Goal: Information Seeking & Learning: Learn about a topic

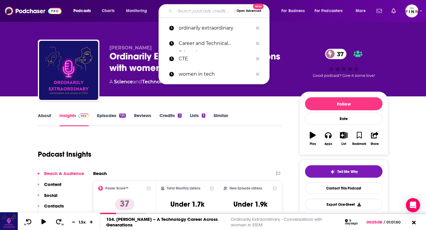
click at [189, 9] on input "Search podcasts, credits, & more..." at bounding box center [204, 10] width 59 height 9
paste input "[PERSON_NAME] and [PERSON_NAME] Literacy"
type input "[PERSON_NAME] and [PERSON_NAME] Literacy"
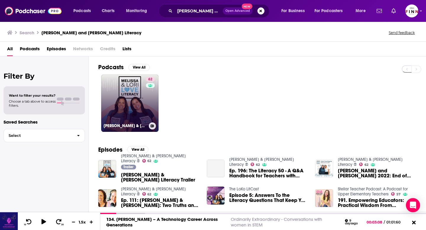
click at [150, 107] on div "62" at bounding box center [151, 100] width 10 height 46
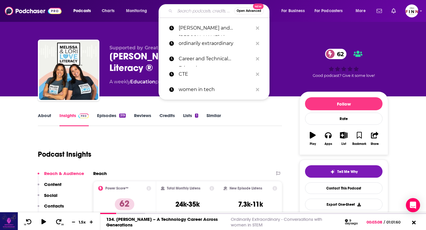
click at [210, 10] on input "Search podcasts, credits, & more..." at bounding box center [204, 10] width 59 height 9
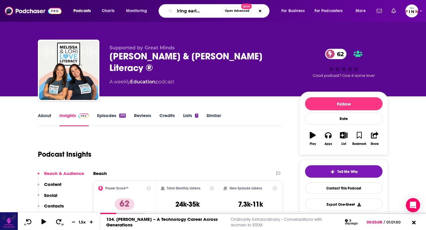
type input "the inspiring early educators"
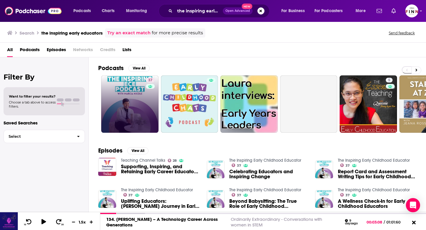
click at [130, 100] on link "37" at bounding box center [129, 103] width 57 height 57
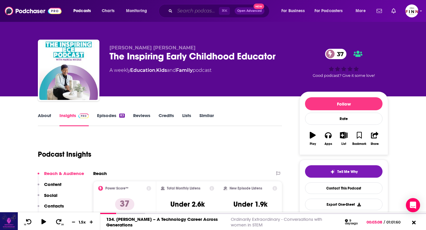
click at [189, 15] on input "Search podcasts, credits, & more..." at bounding box center [197, 10] width 44 height 9
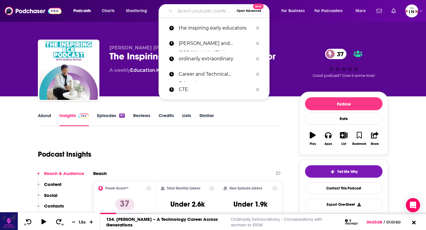
paste input "The Literacy Teacher's Life"
type input "The Literacy Teacher's Life"
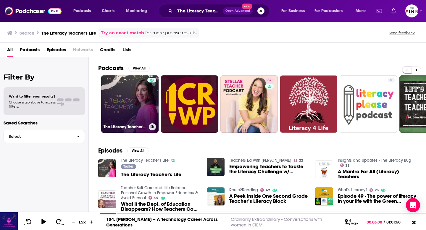
click at [136, 99] on link "The Literacy Teacher's Life" at bounding box center [129, 103] width 57 height 57
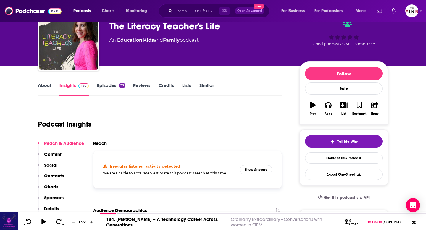
scroll to position [87, 0]
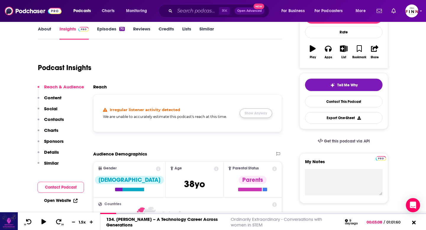
click at [258, 114] on button "Show Anyway" at bounding box center [256, 113] width 33 height 9
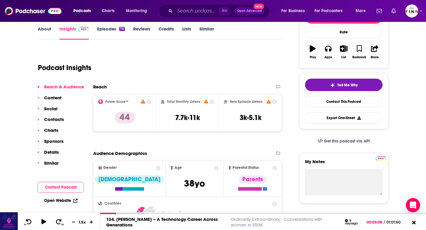
click at [213, 103] on icon at bounding box center [212, 101] width 5 height 5
click at [117, 31] on link "Episodes 70" at bounding box center [111, 33] width 28 height 14
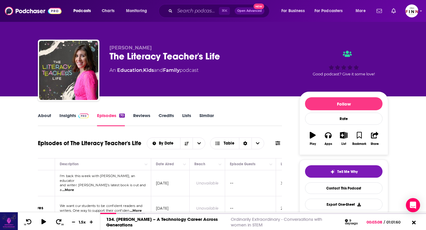
click at [70, 117] on link "Insights" at bounding box center [74, 120] width 29 height 14
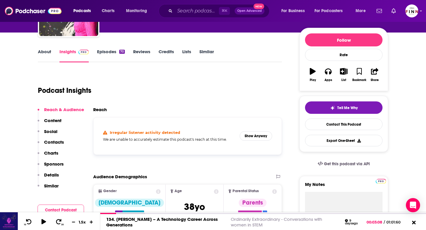
scroll to position [68, 0]
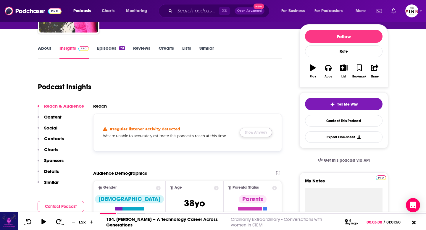
click at [249, 133] on button "Show Anyway" at bounding box center [256, 132] width 33 height 9
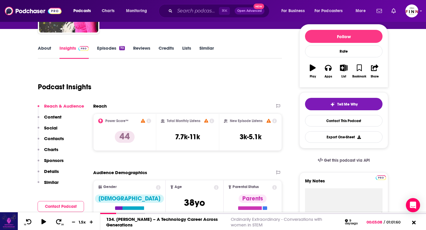
click at [211, 120] on icon at bounding box center [212, 121] width 5 height 5
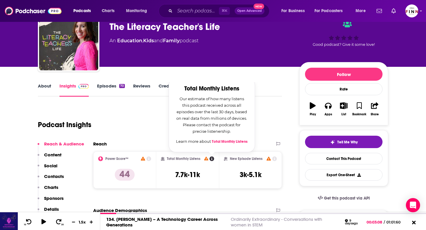
scroll to position [0, 0]
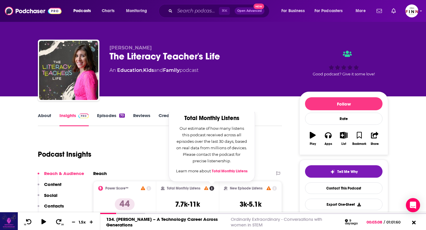
click at [268, 137] on div "Podcast Insights" at bounding box center [158, 151] width 240 height 30
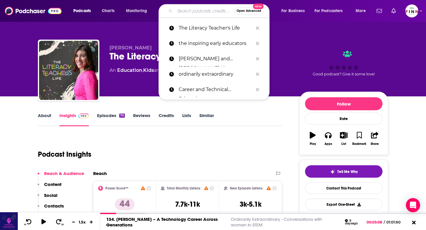
click at [179, 12] on input "Search podcasts, credits, & more..." at bounding box center [204, 10] width 59 height 9
paste input "The Stellar Teaching Podcast"
type input "The Stellar Teaching Podcast"
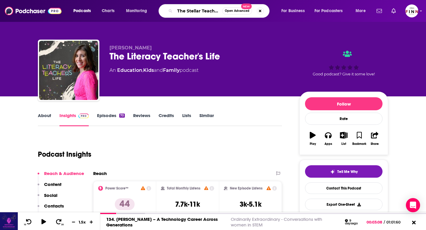
scroll to position [0, 21]
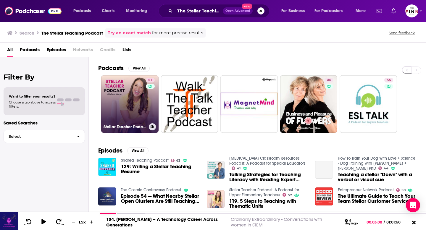
click at [136, 108] on link "57 Stellar Teacher Podcast: A Podcast for Upper Elementary Teachers" at bounding box center [129, 103] width 57 height 57
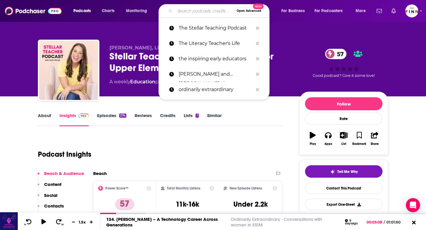
click at [186, 14] on input "Search podcasts, credits, & more..." at bounding box center [204, 10] width 59 height 9
paste input "Raising Healthy Kid Brains Podcast"
type input "Raising Healthy Kid Brains Podcast"
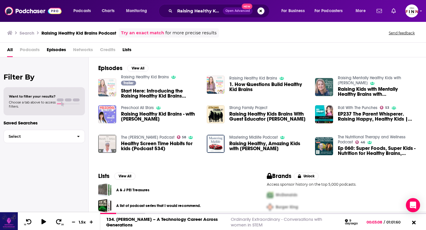
click at [111, 89] on img "Start Here: Introducing the Raising Healthy Kid Brains Podcast by the Creator o…" at bounding box center [107, 87] width 18 height 18
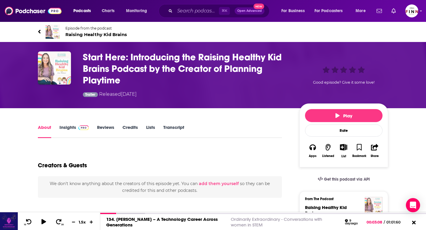
click at [40, 32] on icon at bounding box center [39, 32] width 3 height 6
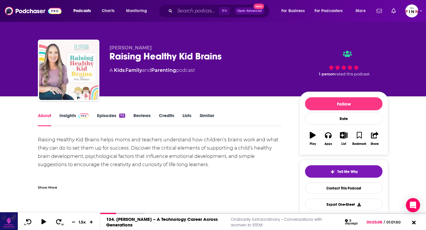
click at [81, 119] on link "Insights" at bounding box center [74, 120] width 29 height 14
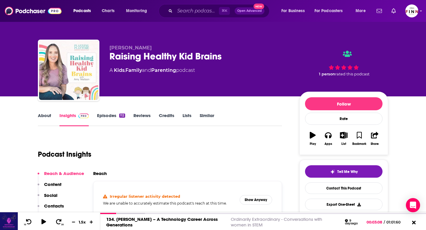
scroll to position [41, 0]
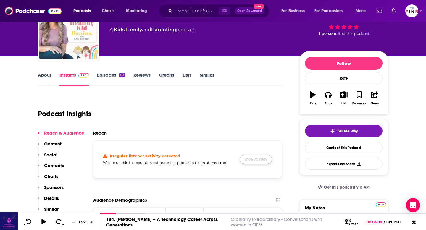
click at [252, 158] on button "Show Anyway" at bounding box center [256, 159] width 33 height 9
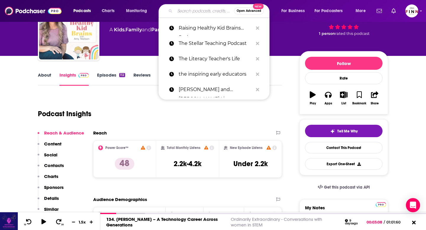
click at [197, 10] on input "Search podcasts, credits, & more..." at bounding box center [204, 10] width 59 height 9
paste input "The Everything ECE Podcast"
type input "The Everything ECE Podcast"
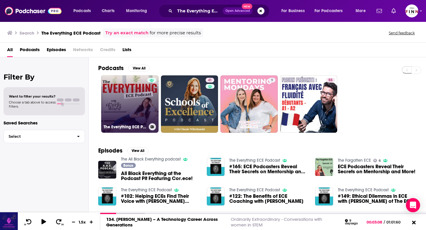
click at [128, 110] on link "The Everything ECE Podcast" at bounding box center [129, 103] width 57 height 57
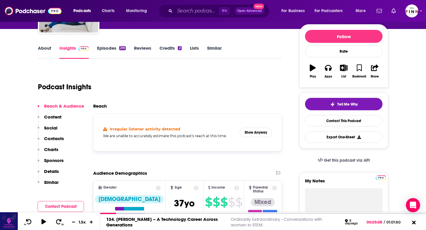
scroll to position [72, 0]
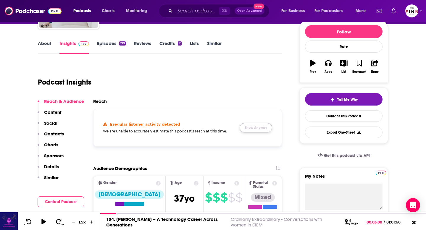
click at [263, 128] on button "Show Anyway" at bounding box center [256, 127] width 33 height 9
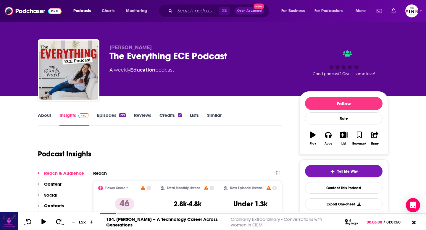
scroll to position [0, 0]
